Goal: Information Seeking & Learning: Learn about a topic

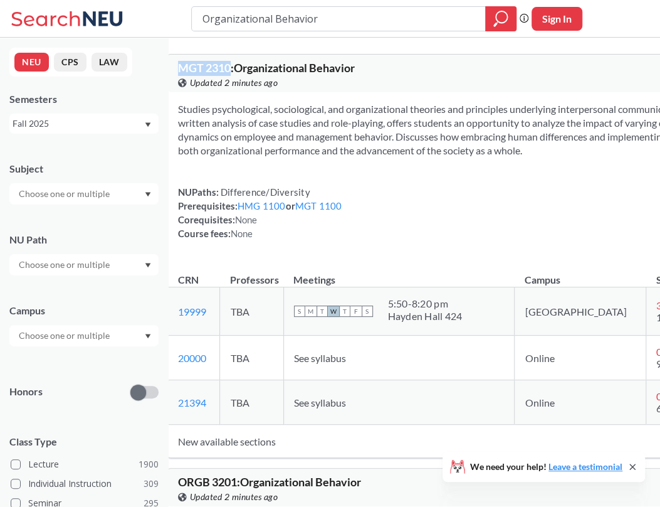
drag, startPoint x: 256, startPoint y: 68, endPoint x: 192, endPoint y: 68, distance: 63.9
copy span "MGT 2310"
click at [249, 260] on div "Studies psychological, sociological, and organizational theories and principles…" at bounding box center [498, 176] width 661 height 168
click at [325, 240] on div "NUPaths: Difference/Diversity Prerequisites: HMG 1100 or MGT 1100 Corequisites:…" at bounding box center [260, 212] width 164 height 55
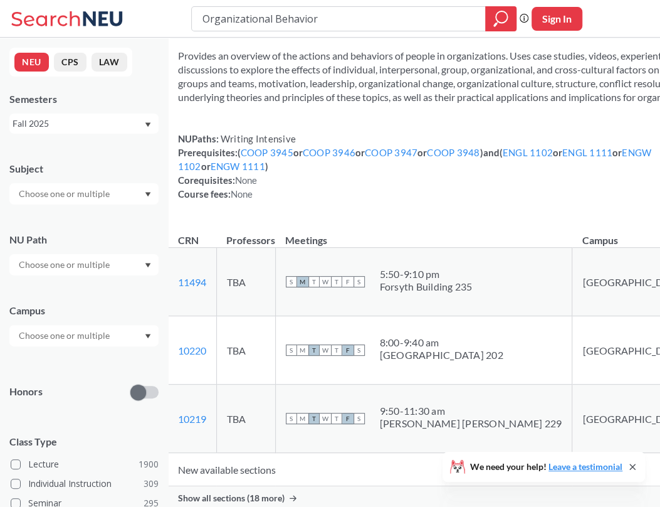
scroll to position [476, 0]
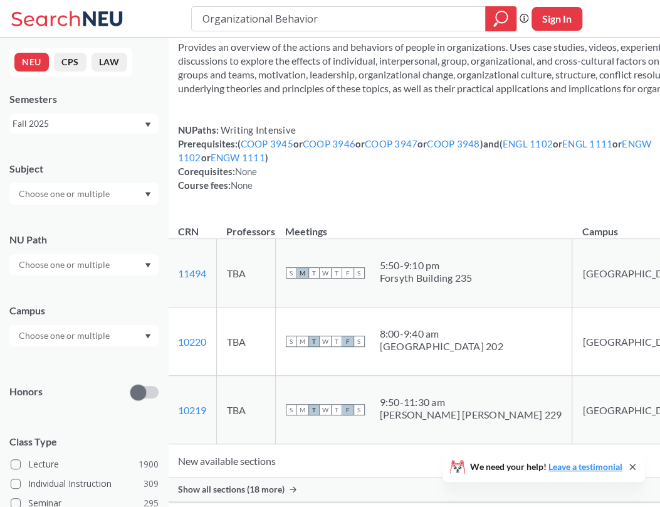
click at [253, 191] on span "None" at bounding box center [242, 184] width 23 height 11
click at [213, 13] on span "ORGB 3201 : Organizational Behavior" at bounding box center [269, 6] width 183 height 14
click at [228, 13] on span "ORGB 3201 : Organizational Behavior" at bounding box center [269, 6] width 183 height 14
